Goal: Information Seeking & Learning: Learn about a topic

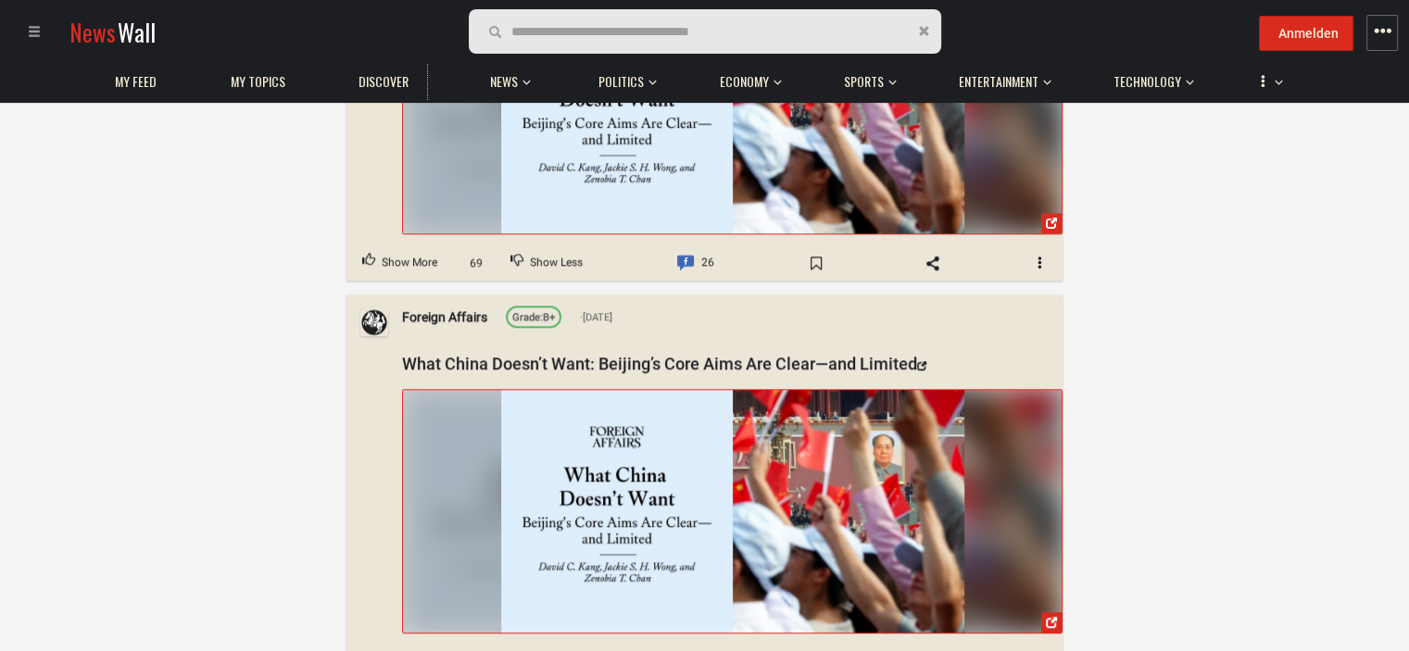
scroll to position [1482, 0]
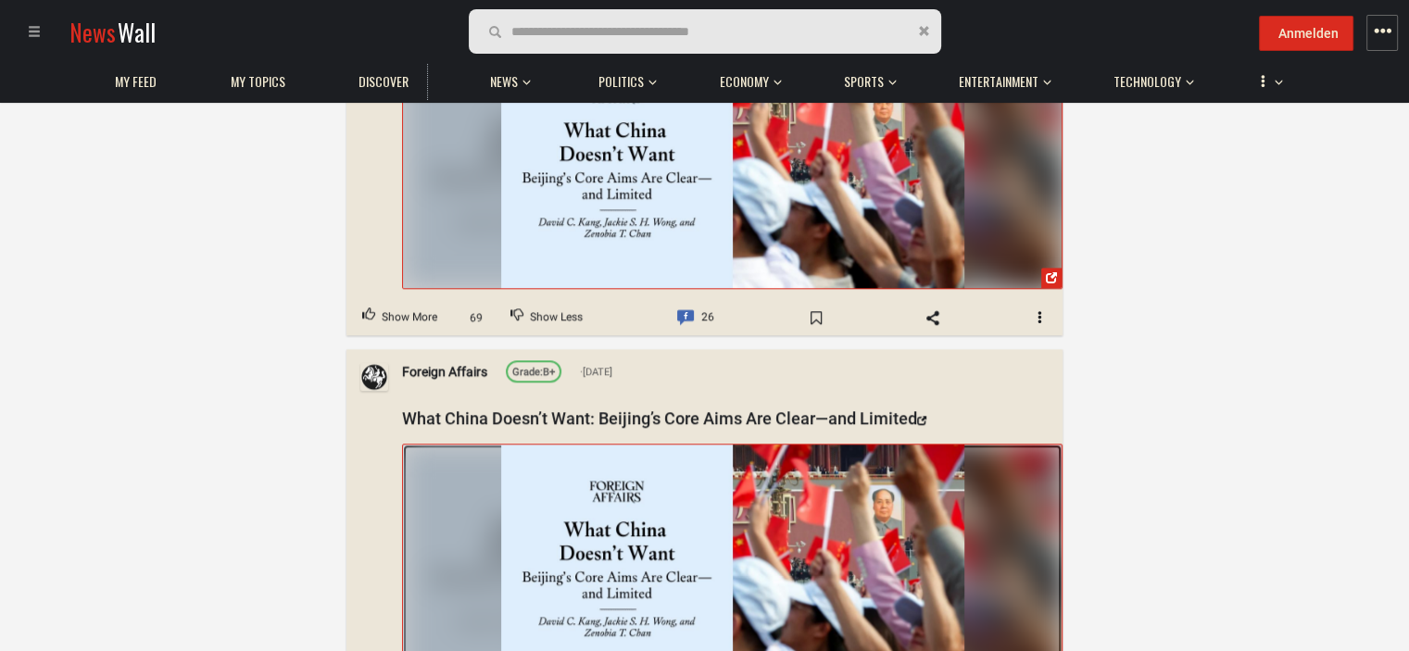
click at [643, 512] on img at bounding box center [732, 566] width 463 height 244
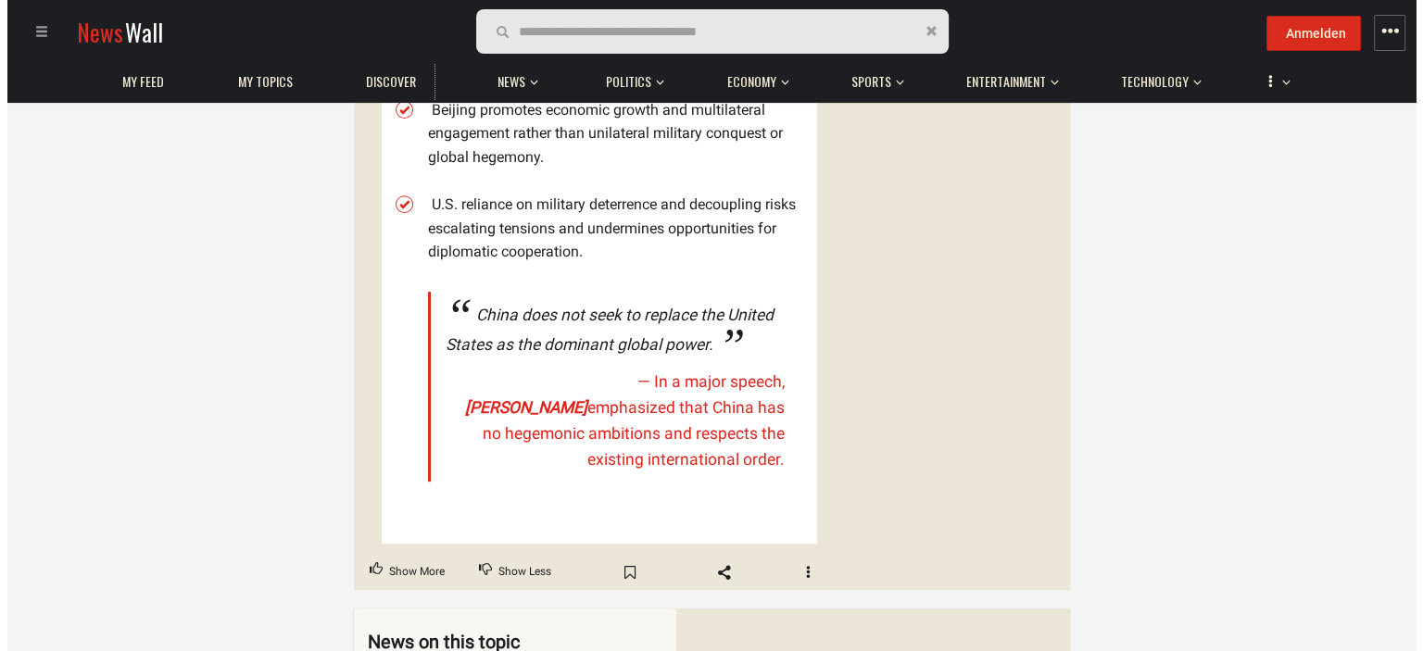
scroll to position [1297, 0]
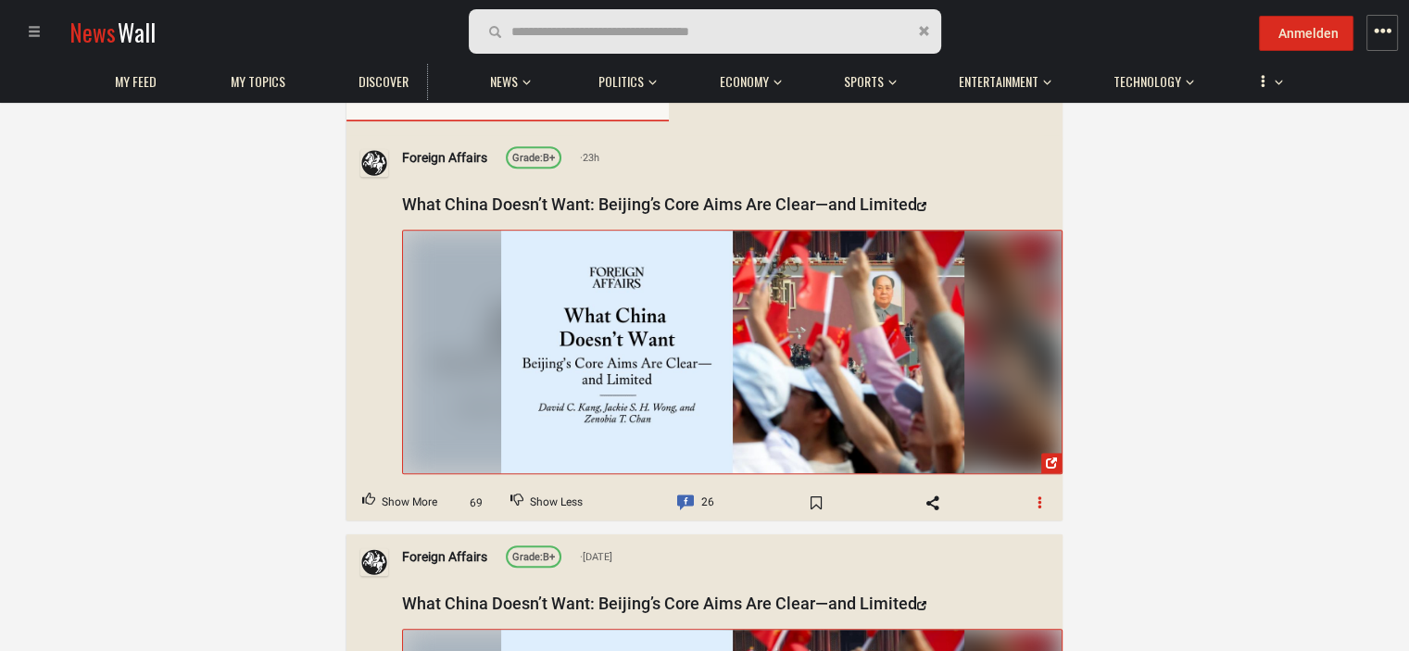
click at [1050, 488] on button "button" at bounding box center [1040, 503] width 44 height 30
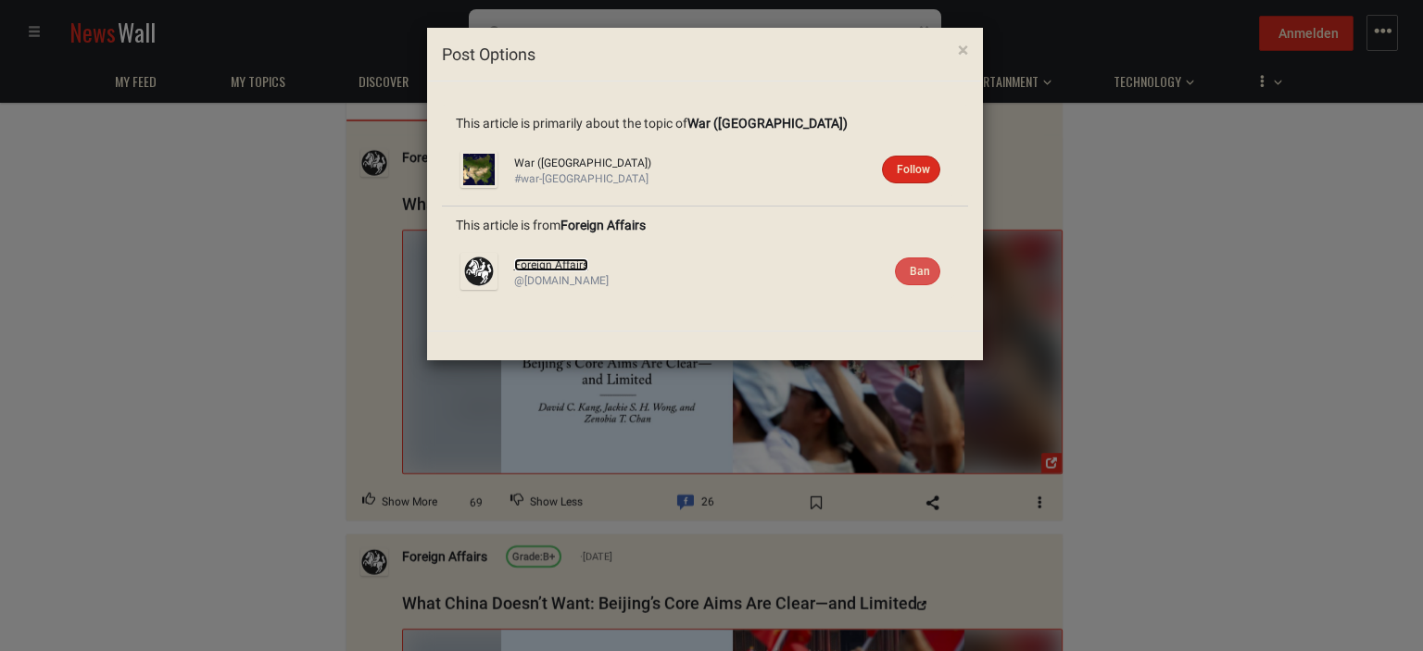
click at [535, 266] on link "Foreign Affairs" at bounding box center [551, 264] width 74 height 13
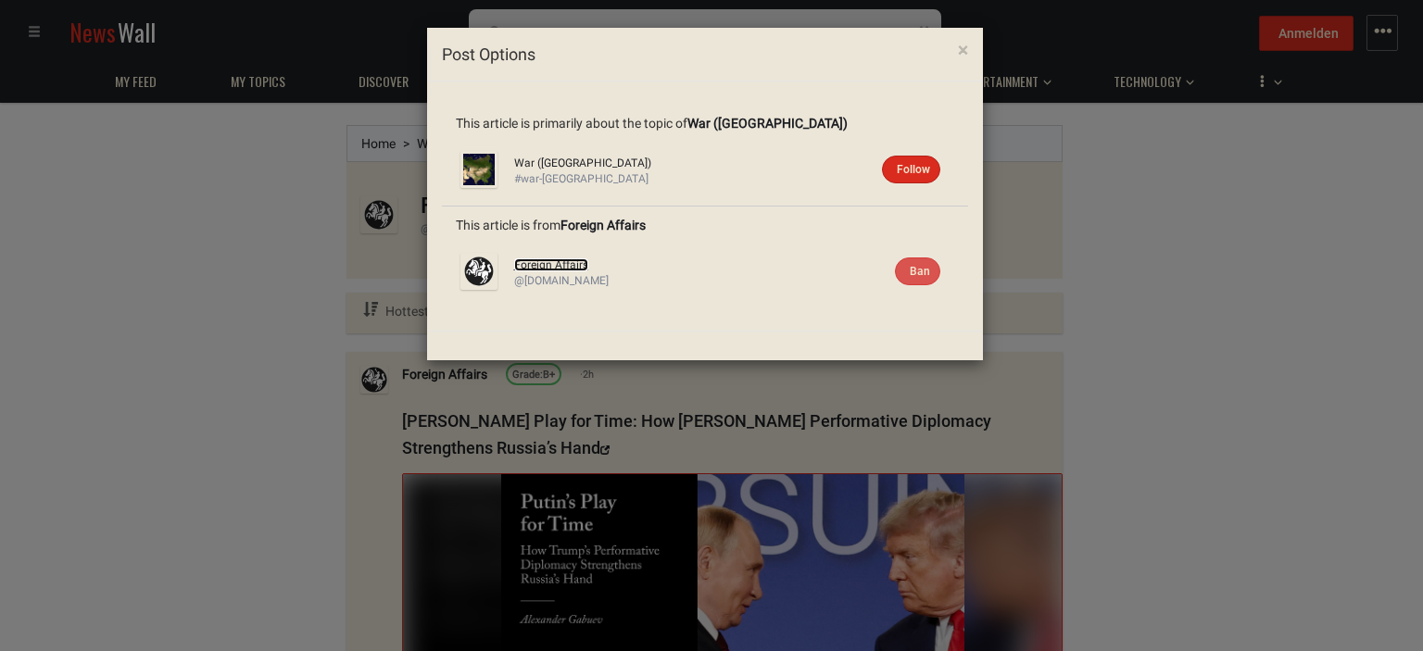
click at [572, 263] on link "Foreign Affairs" at bounding box center [551, 264] width 74 height 13
click at [961, 49] on span "×" at bounding box center [963, 50] width 10 height 22
